Goal: Information Seeking & Learning: Learn about a topic

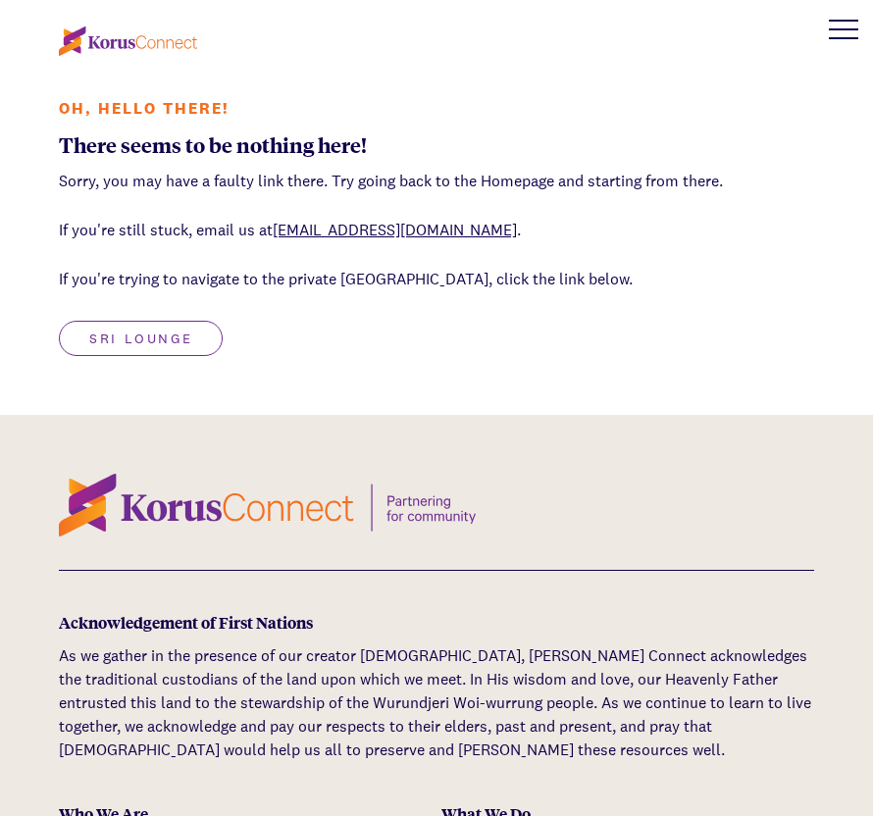
click at [843, 35] on div at bounding box center [843, 29] width 59 height 59
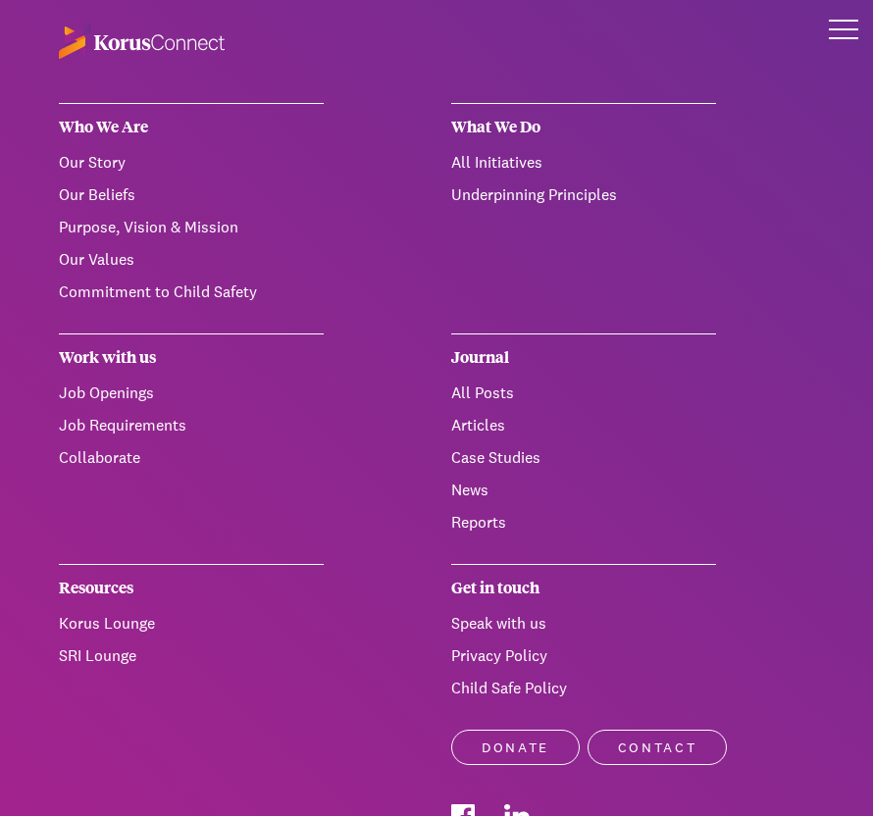
click at [101, 164] on link "Our Story" at bounding box center [92, 162] width 67 height 21
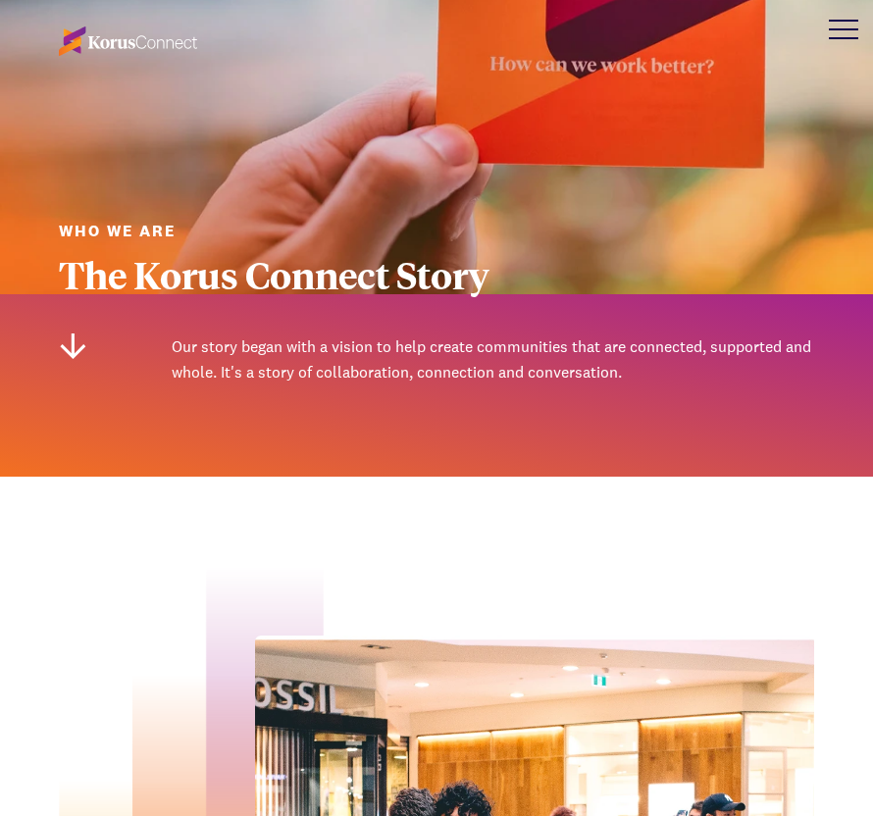
click at [244, 291] on div "The Korus Connect Story" at bounding box center [436, 274] width 755 height 41
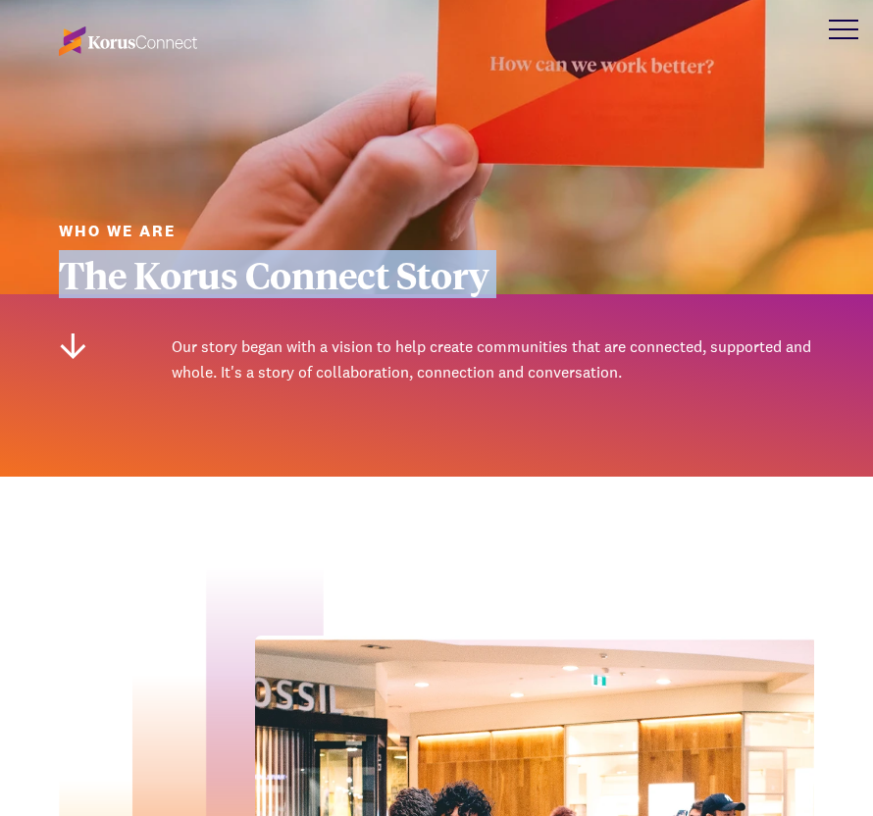
click at [244, 291] on div "The Korus Connect Story" at bounding box center [436, 274] width 755 height 41
click at [242, 286] on div "The Korus Connect Story" at bounding box center [436, 274] width 755 height 41
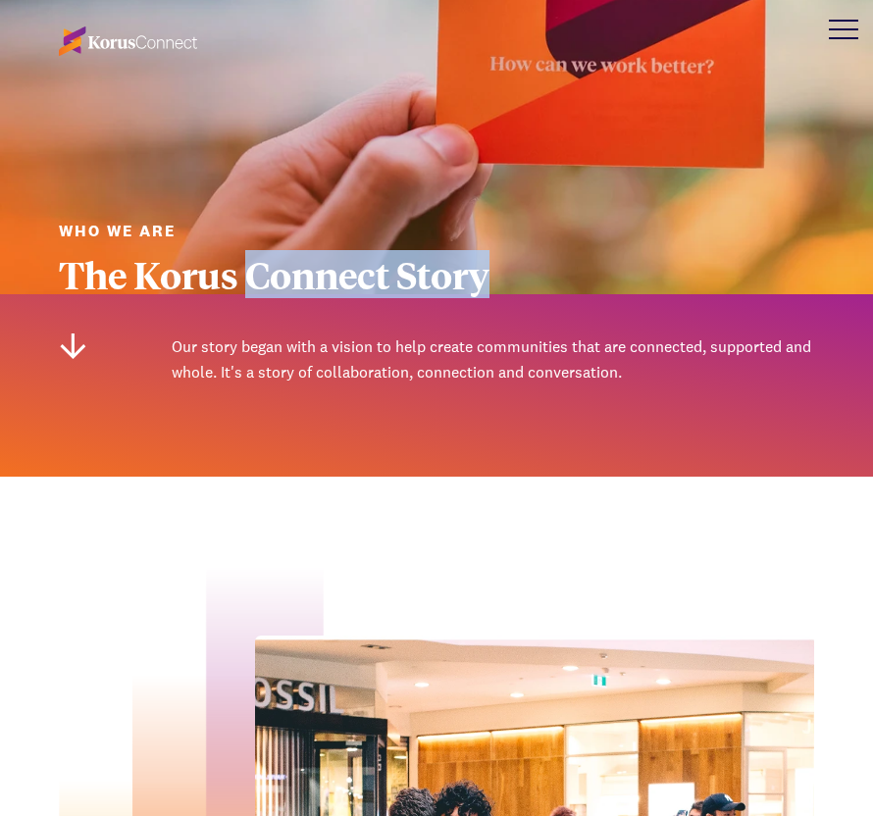
drag, startPoint x: 242, startPoint y: 286, endPoint x: 437, endPoint y: 268, distance: 196.1
click at [437, 268] on div "The Korus Connect Story" at bounding box center [436, 274] width 755 height 41
click at [437, 269] on div "The Korus Connect Story" at bounding box center [436, 274] width 755 height 41
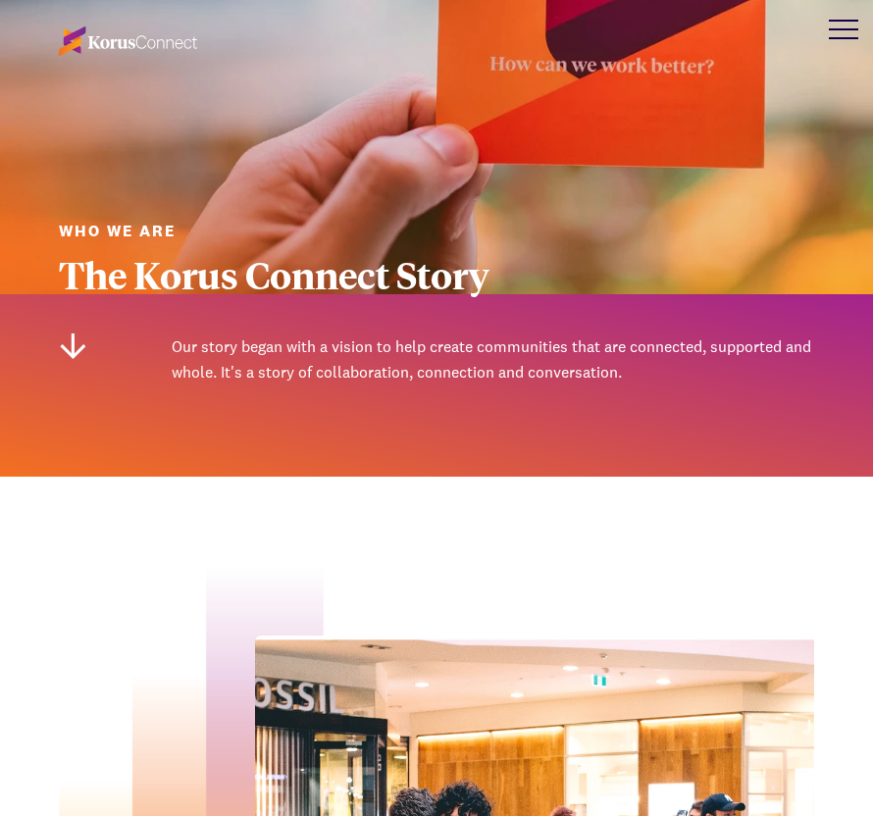
click at [306, 269] on div "The Korus Connect Story" at bounding box center [436, 274] width 755 height 41
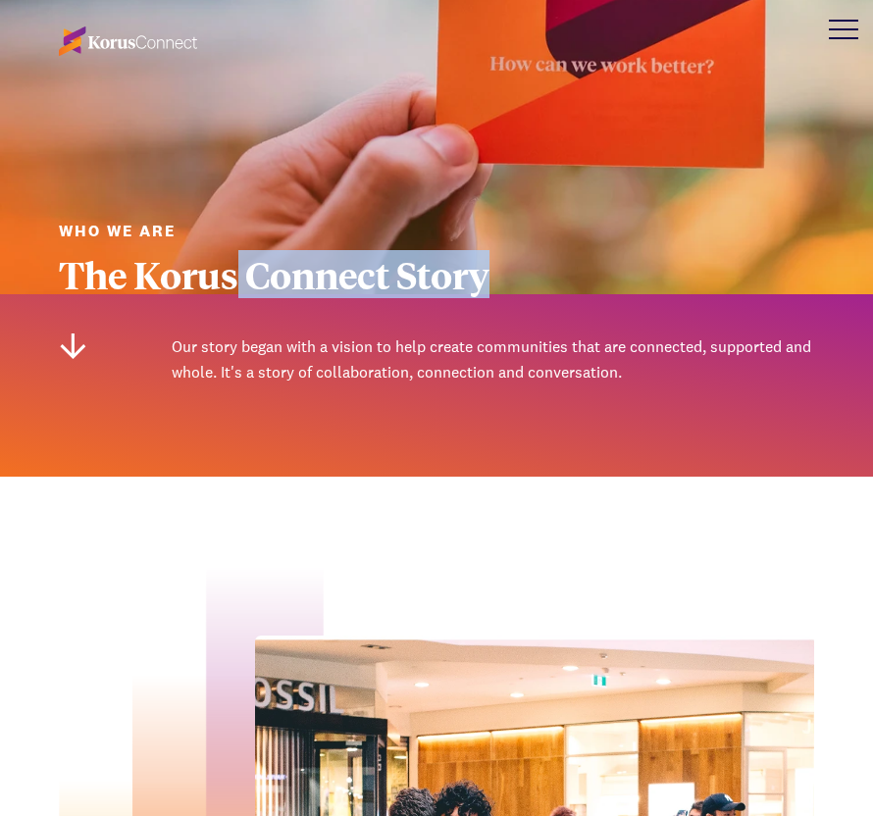
drag, startPoint x: 237, startPoint y: 269, endPoint x: 523, endPoint y: 277, distance: 285.5
click at [521, 276] on div "The Korus Connect Story" at bounding box center [436, 274] width 755 height 41
click at [523, 277] on div "The Korus Connect Story" at bounding box center [436, 274] width 755 height 41
drag, startPoint x: 246, startPoint y: 262, endPoint x: 476, endPoint y: 263, distance: 229.5
click at [475, 263] on div "The Korus Connect Story" at bounding box center [436, 274] width 755 height 41
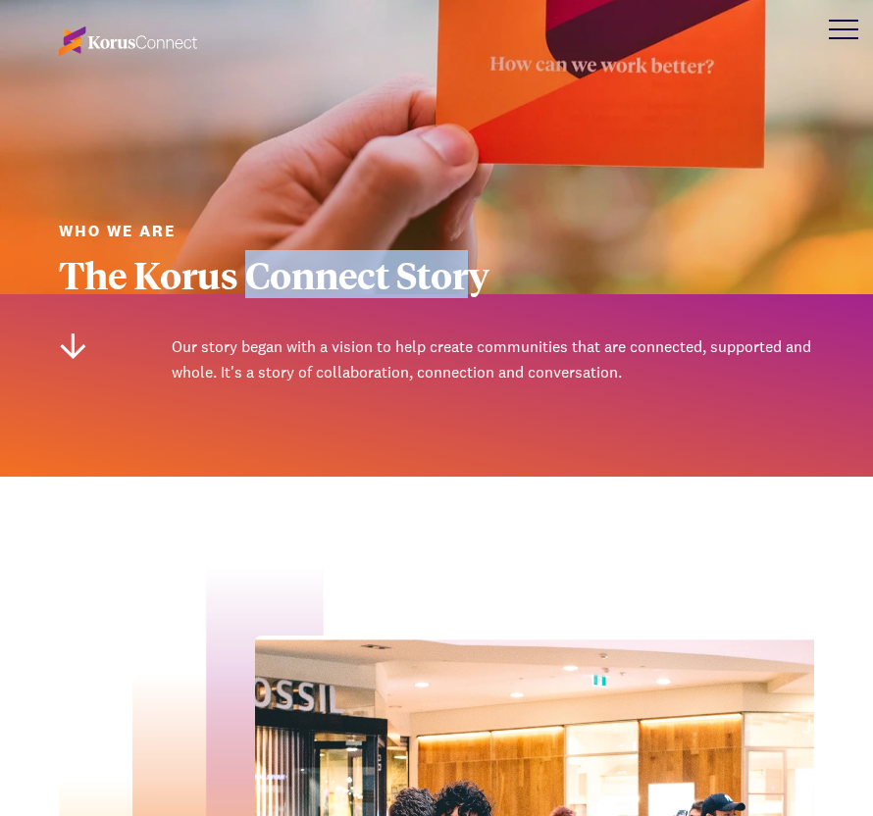
click at [476, 263] on div "The Korus Connect Story" at bounding box center [436, 274] width 755 height 41
drag, startPoint x: 469, startPoint y: 263, endPoint x: 304, endPoint y: 258, distance: 164.9
click at [305, 259] on div "The Korus Connect Story" at bounding box center [436, 274] width 755 height 41
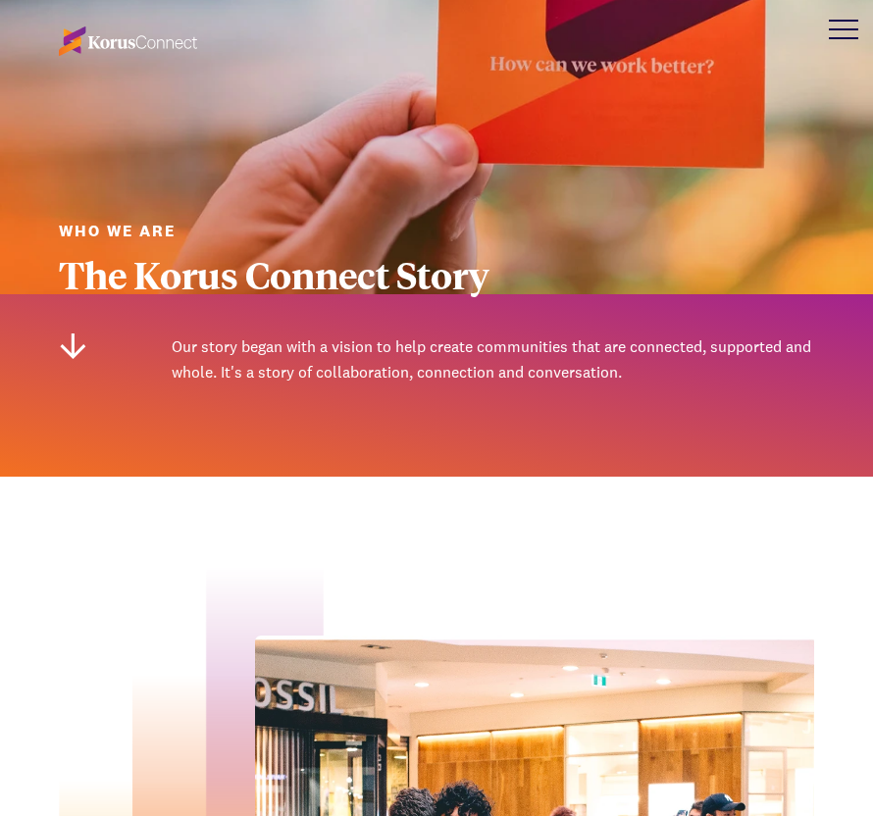
click at [304, 258] on div "The Korus Connect Story" at bounding box center [436, 274] width 755 height 41
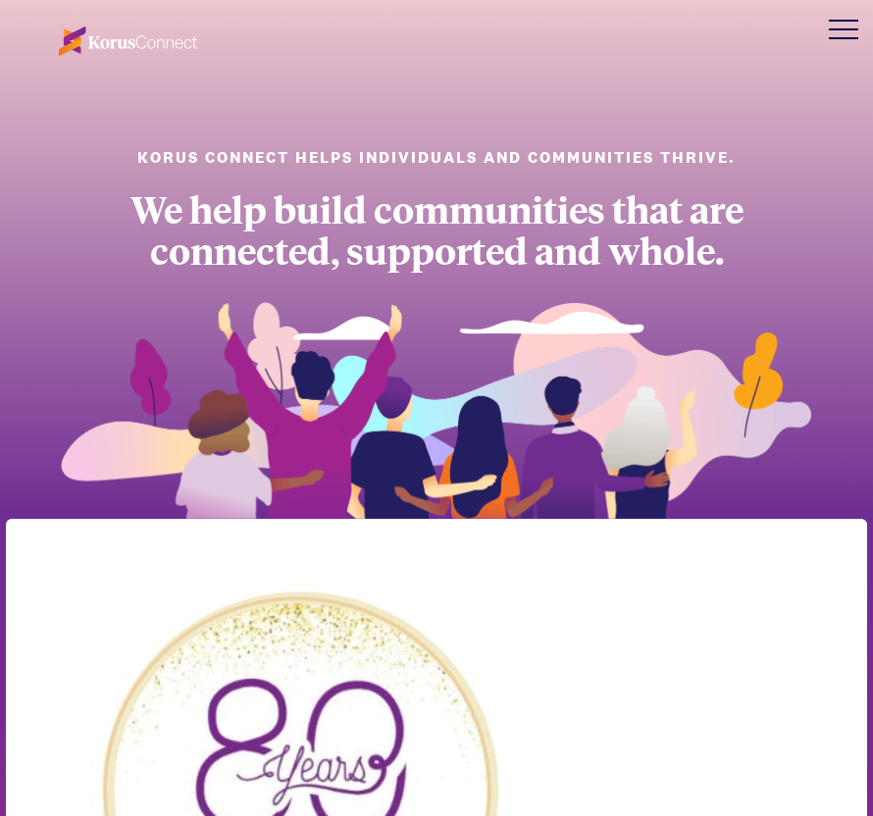
click at [845, 26] on div at bounding box center [843, 29] width 59 height 59
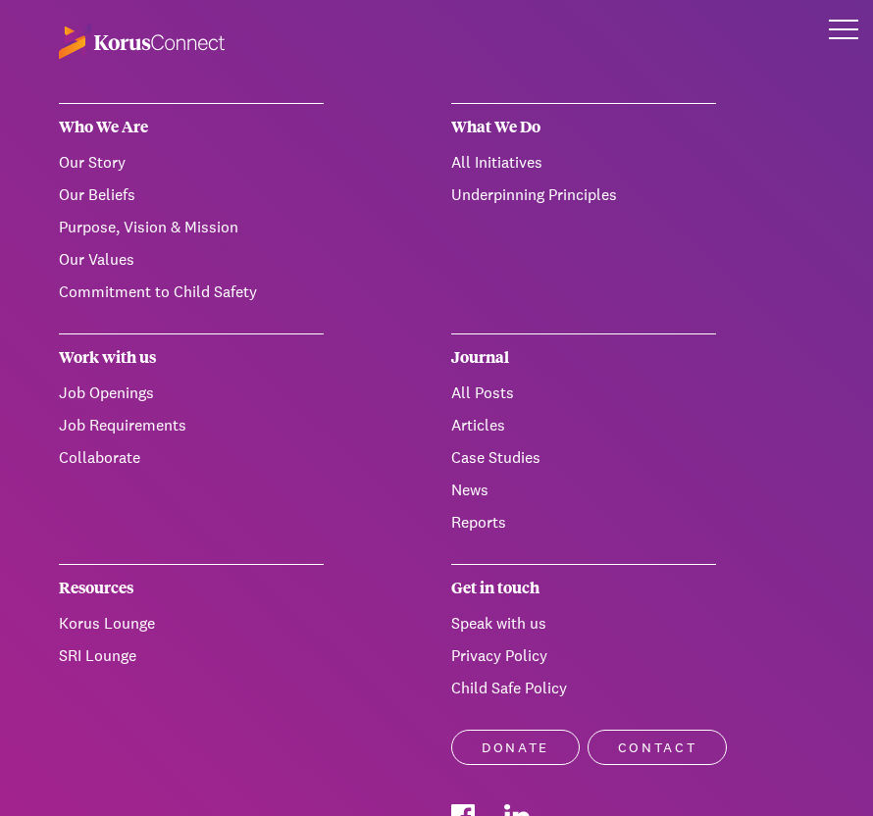
click at [849, 29] on div at bounding box center [843, 29] width 29 height 2
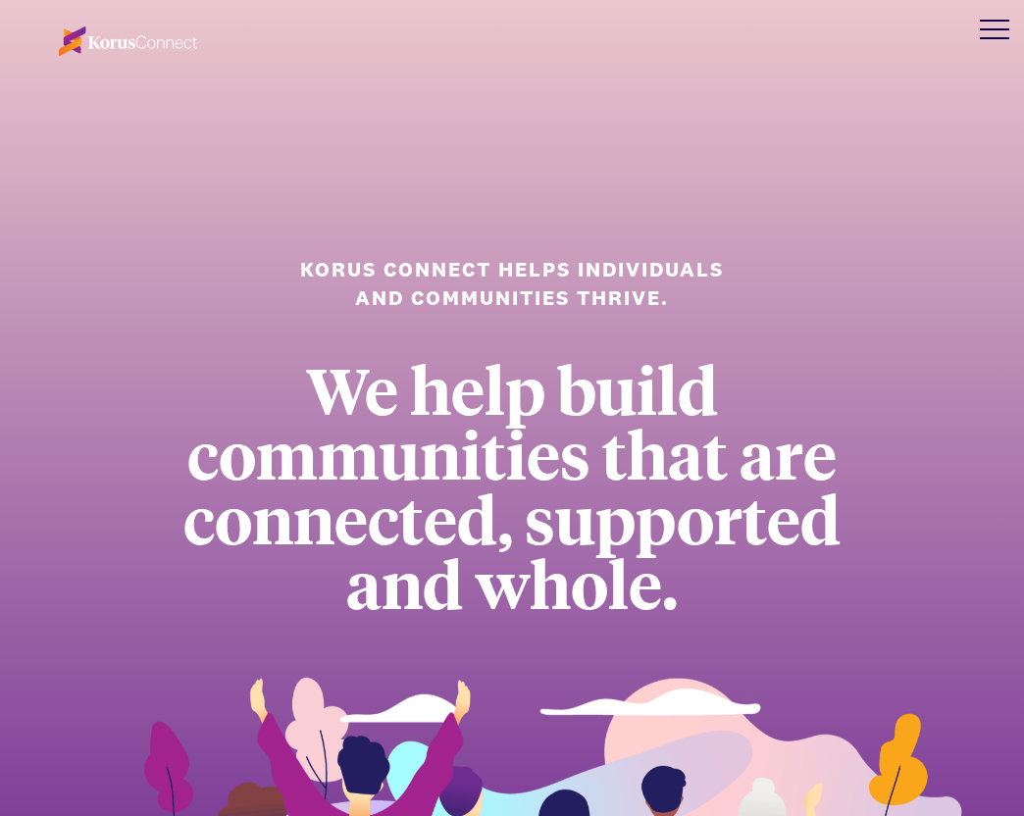
click at [139, 38] on img at bounding box center [128, 40] width 138 height 29
click at [872, 23] on div at bounding box center [994, 29] width 59 height 59
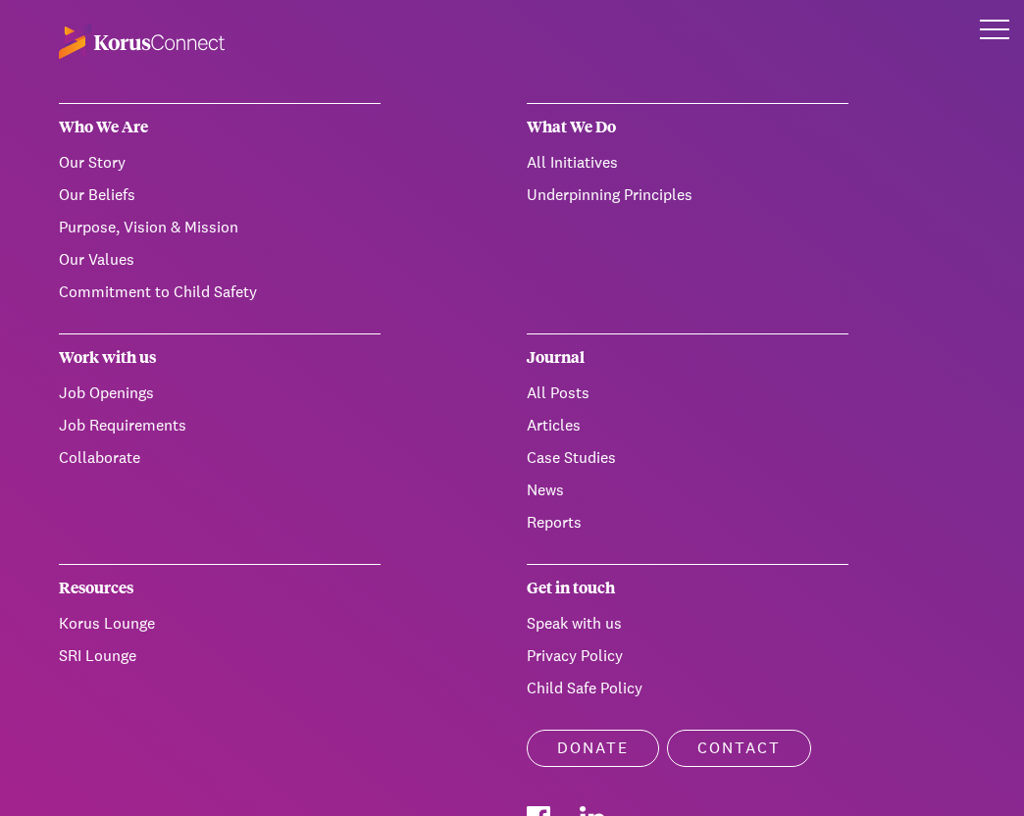
click at [145, 534] on div "Work with us Job Openings Job Requirements Collaborate" at bounding box center [220, 433] width 322 height 201
click at [105, 154] on link "Our Story" at bounding box center [92, 162] width 67 height 21
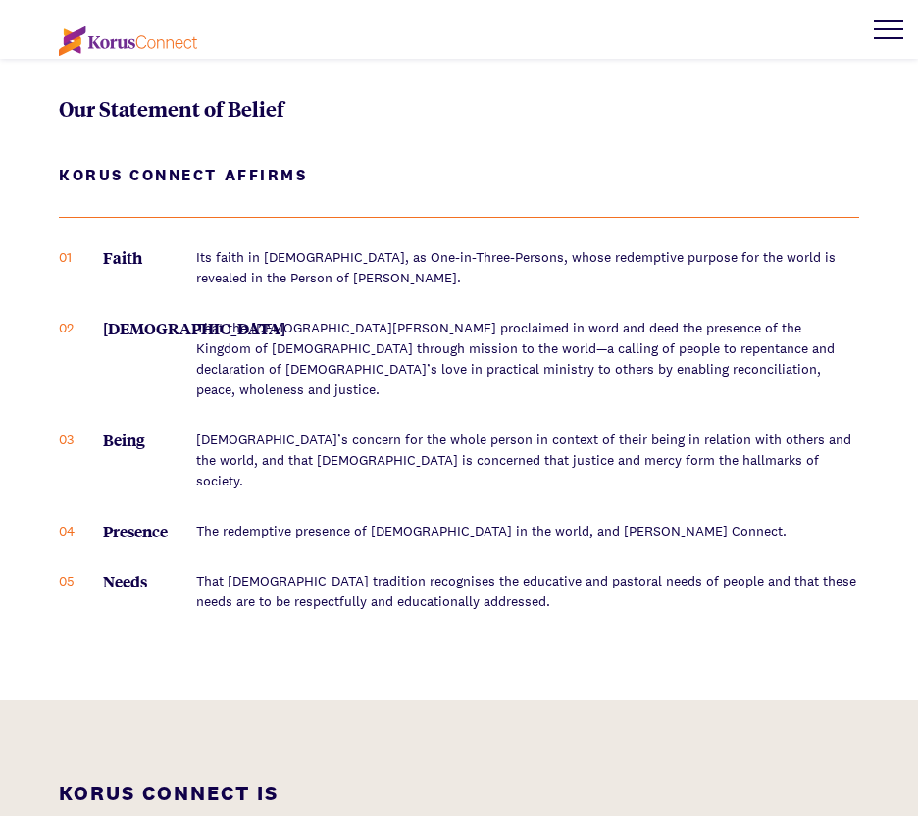
scroll to position [2001, 0]
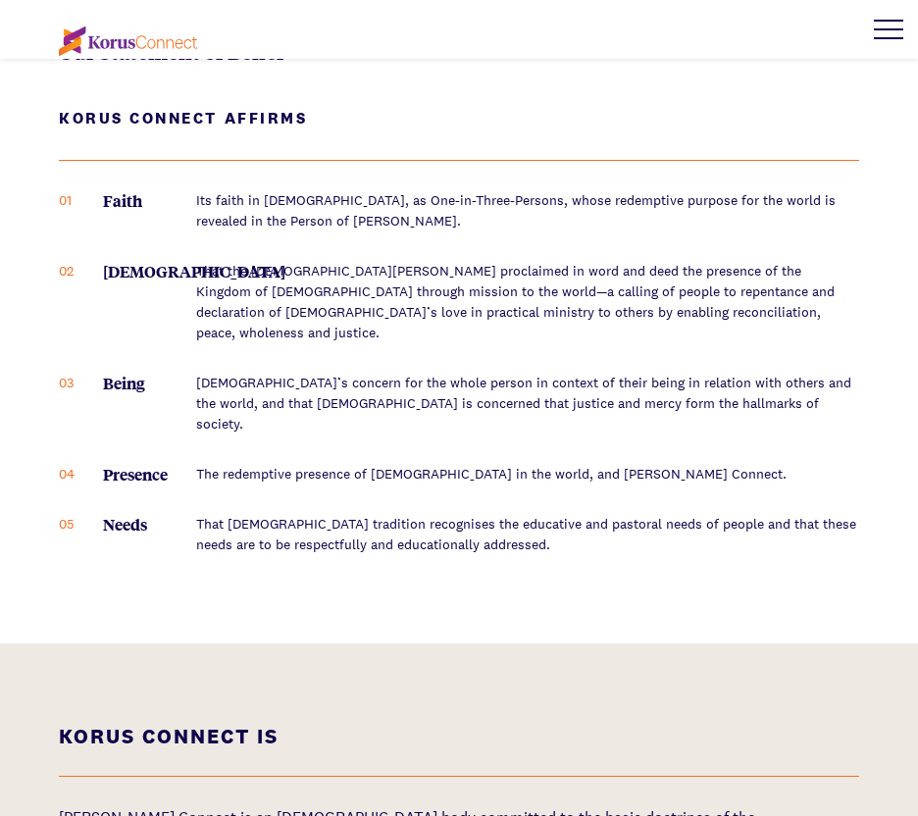
click at [508, 252] on ol "01 Faith Its faith in God, as One-in-Three-Persons, whose redemptive purpose fo…" at bounding box center [459, 372] width 800 height 365
click at [510, 264] on p "That the [DEMOGRAPHIC_DATA][PERSON_NAME] proclaimed in word and deed the presen…" at bounding box center [527, 302] width 663 height 82
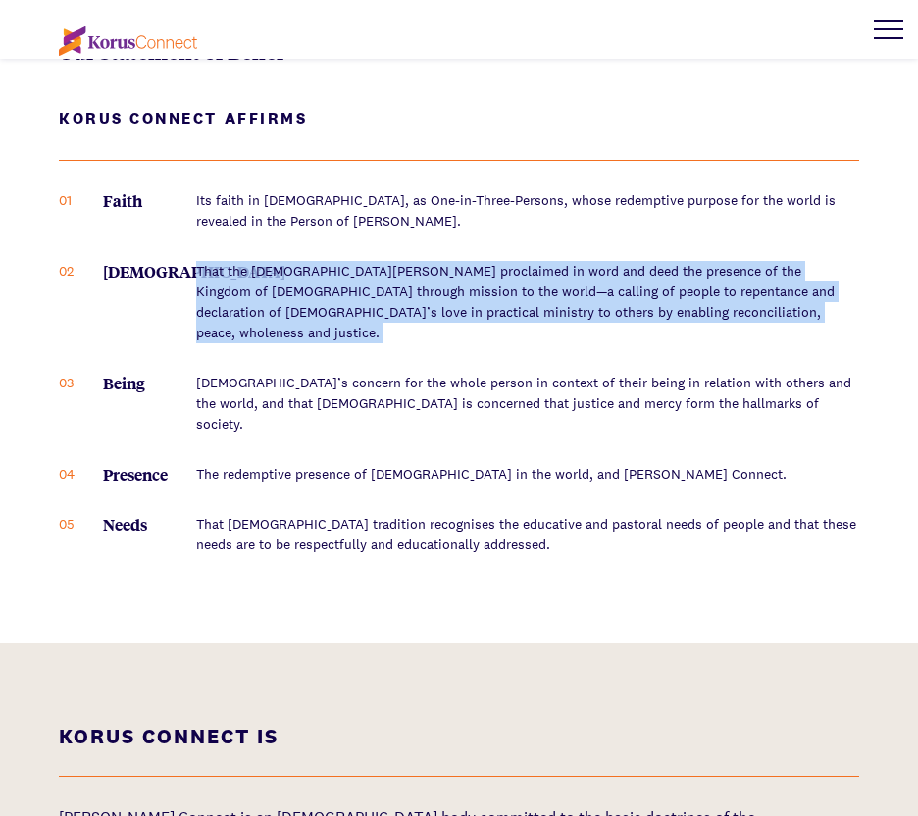
click at [510, 264] on p "That the [DEMOGRAPHIC_DATA][PERSON_NAME] proclaimed in word and deed the presen…" at bounding box center [527, 302] width 663 height 82
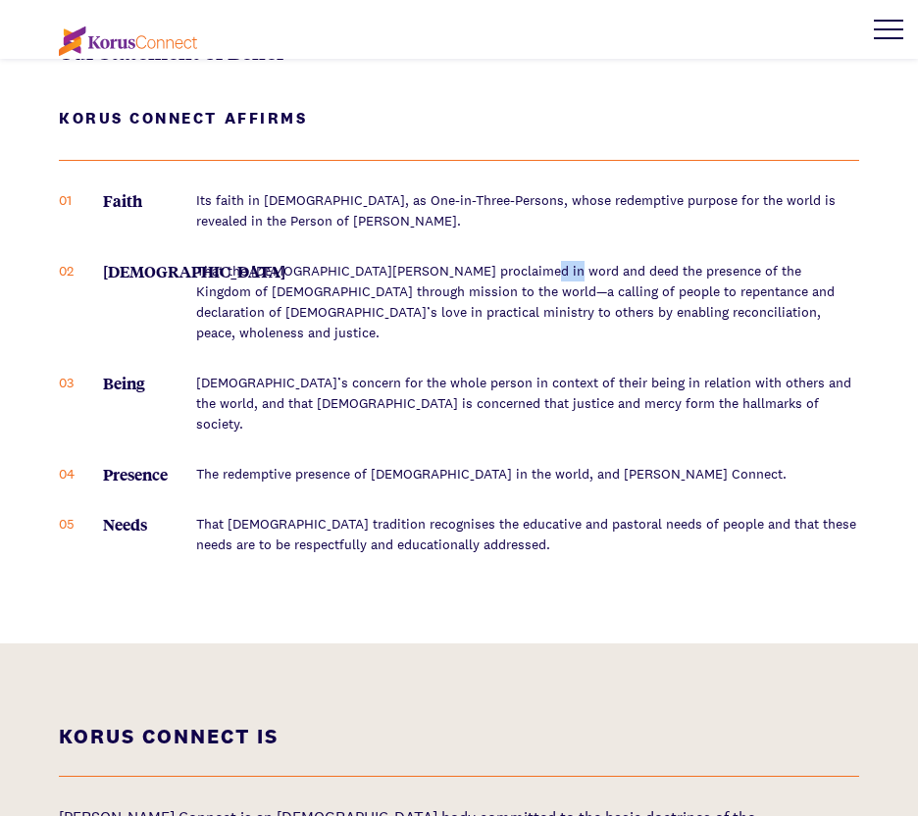
click at [510, 264] on p "That the [DEMOGRAPHIC_DATA][PERSON_NAME] proclaimed in word and deed the presen…" at bounding box center [527, 302] width 663 height 82
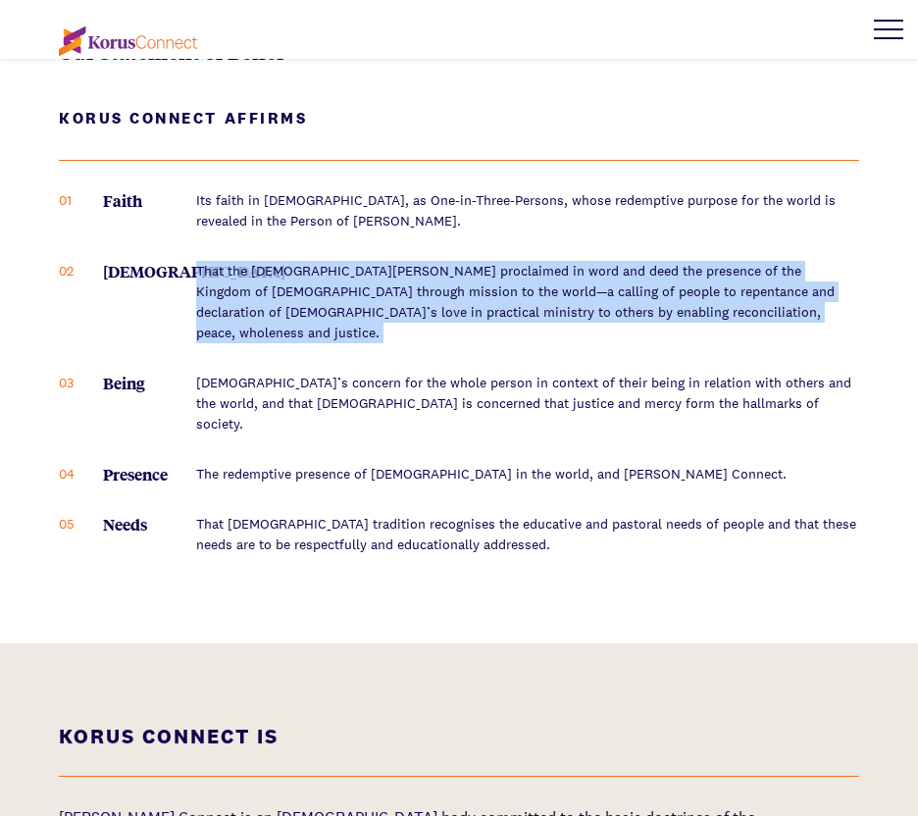
click at [510, 264] on p "That the [DEMOGRAPHIC_DATA][PERSON_NAME] proclaimed in word and deed the presen…" at bounding box center [527, 302] width 663 height 82
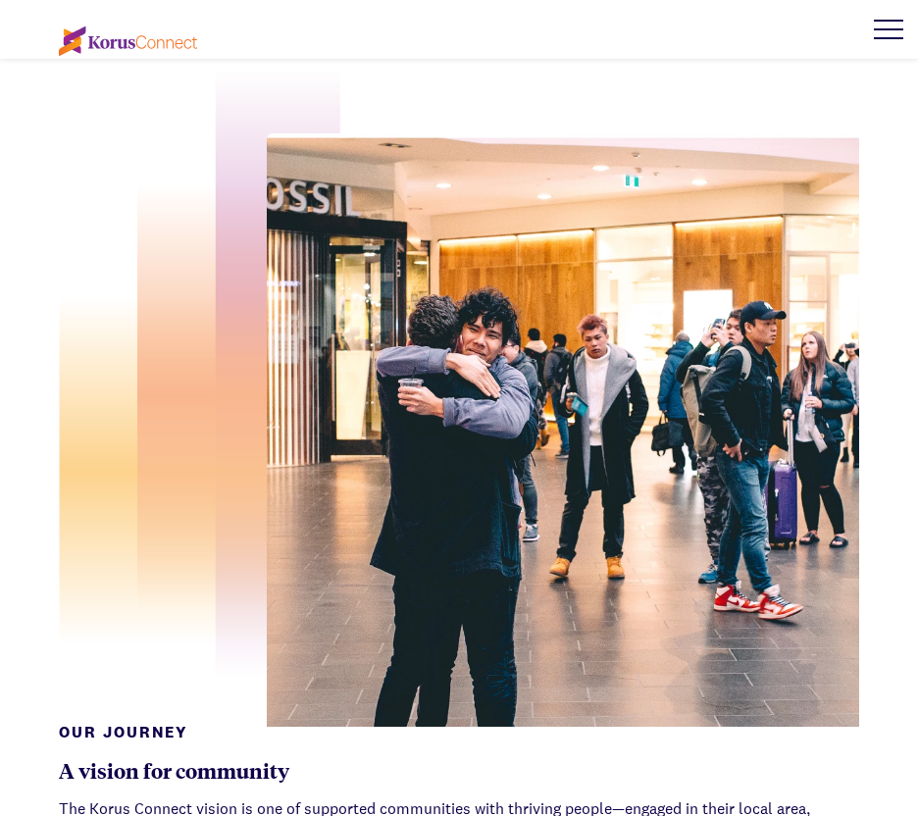
scroll to position [0, 0]
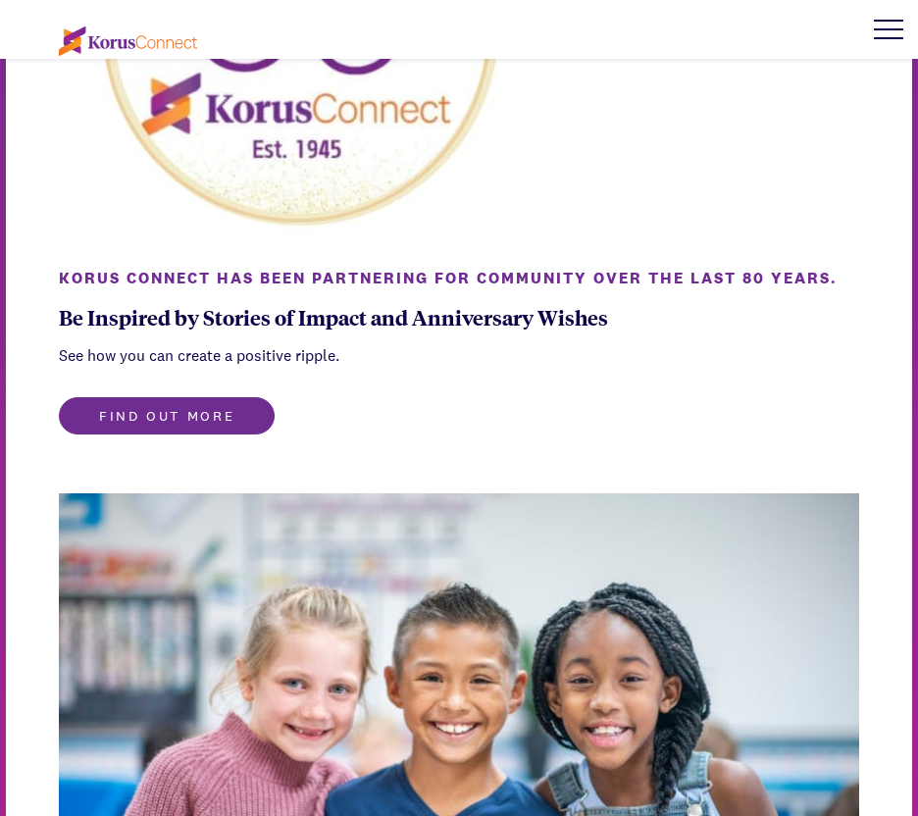
scroll to position [774, 0]
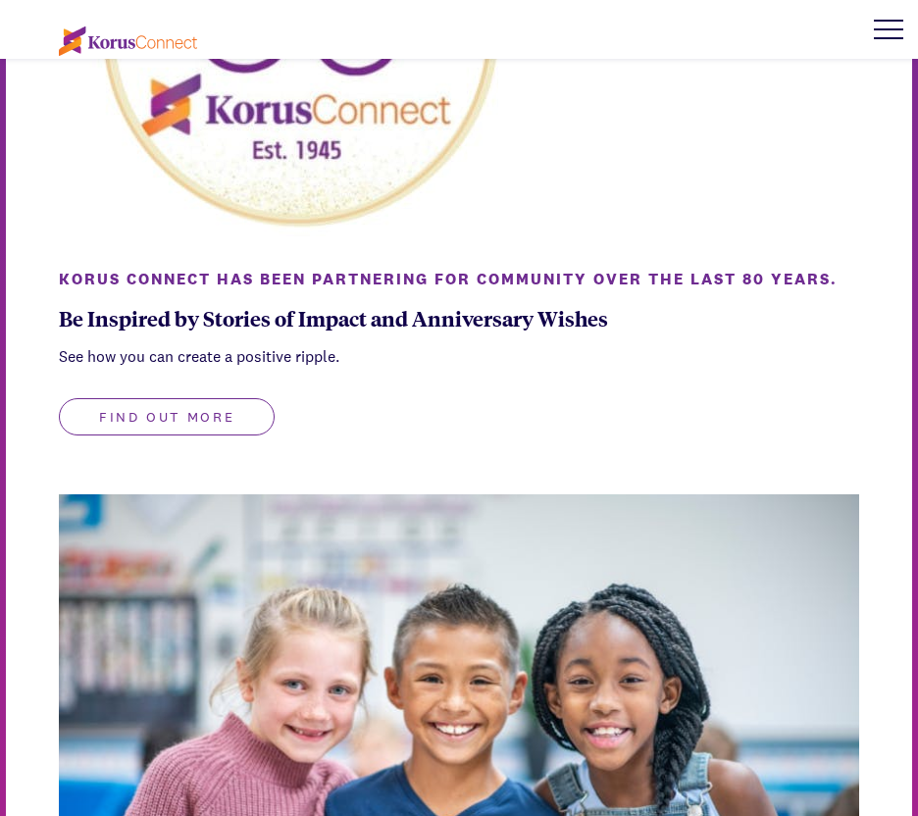
click at [233, 430] on button "Find out more" at bounding box center [167, 416] width 216 height 37
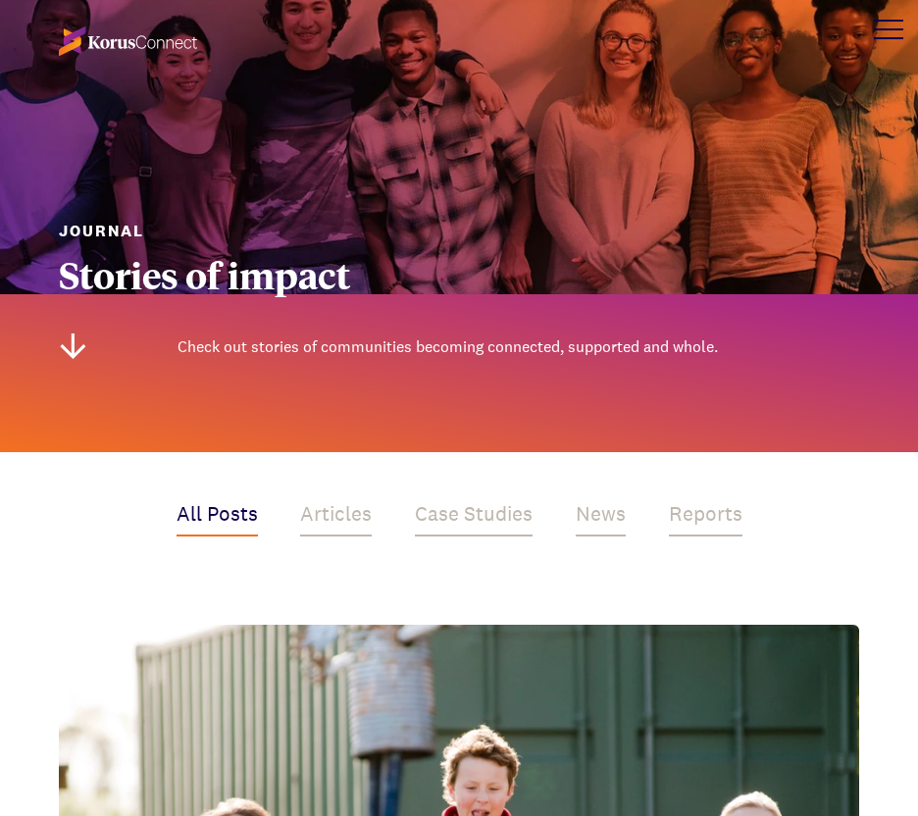
click at [373, 282] on div "Stories of impact" at bounding box center [459, 274] width 800 height 41
